Goal: Information Seeking & Learning: Learn about a topic

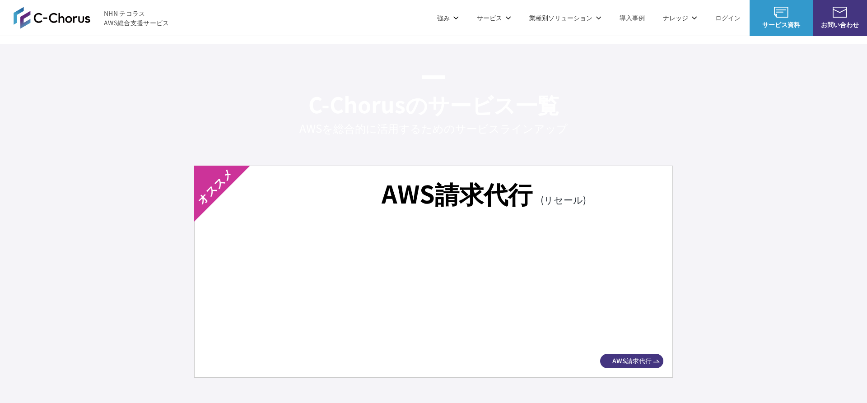
scroll to position [1561, 0]
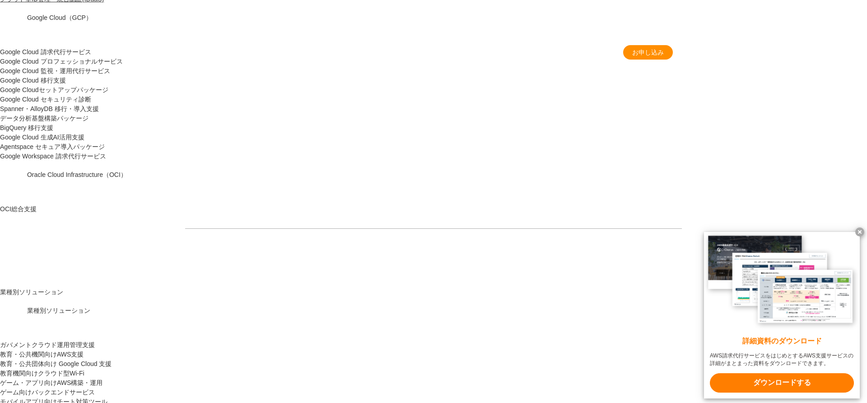
scroll to position [845, 0]
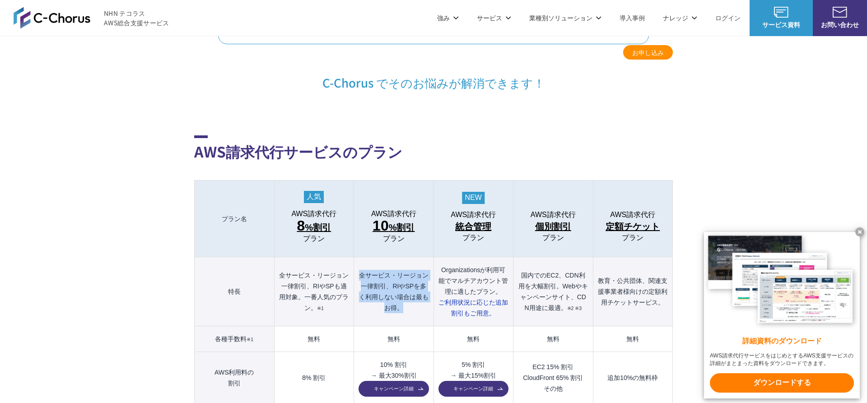
drag, startPoint x: 357, startPoint y: 256, endPoint x: 410, endPoint y: 296, distance: 66.2
click at [410, 296] on th "全サービス・リージョン一律割引、RIやSPを多く利用しない場合は最もお得。" at bounding box center [393, 291] width 79 height 69
click at [410, 295] on th "全サービス・リージョン一律割引、RIやSPを多く利用しない場合は最もお得。" at bounding box center [393, 291] width 79 height 69
drag, startPoint x: 359, startPoint y: 256, endPoint x: 411, endPoint y: 299, distance: 67.1
click at [411, 299] on th "全サービス・リージョン一律割引、RIやSPを多く利用しない場合は最もお得。" at bounding box center [393, 291] width 79 height 69
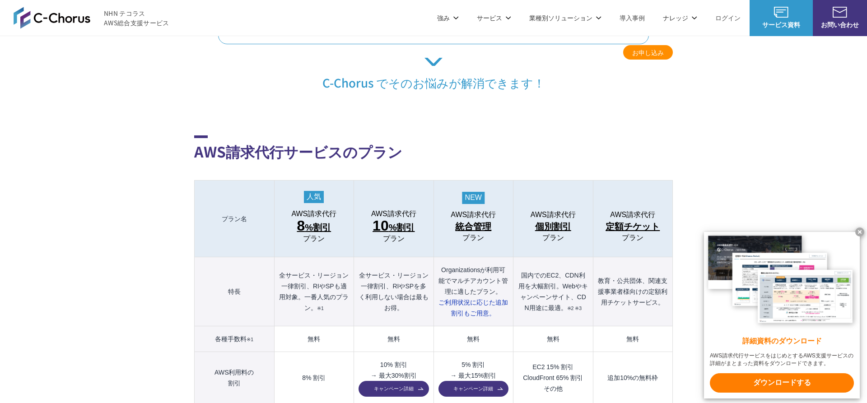
click at [411, 301] on th "全サービス・リージョン一律割引、RIやSPを多く利用しない場合は最もお得。" at bounding box center [393, 291] width 79 height 69
